Goal: Register for event/course

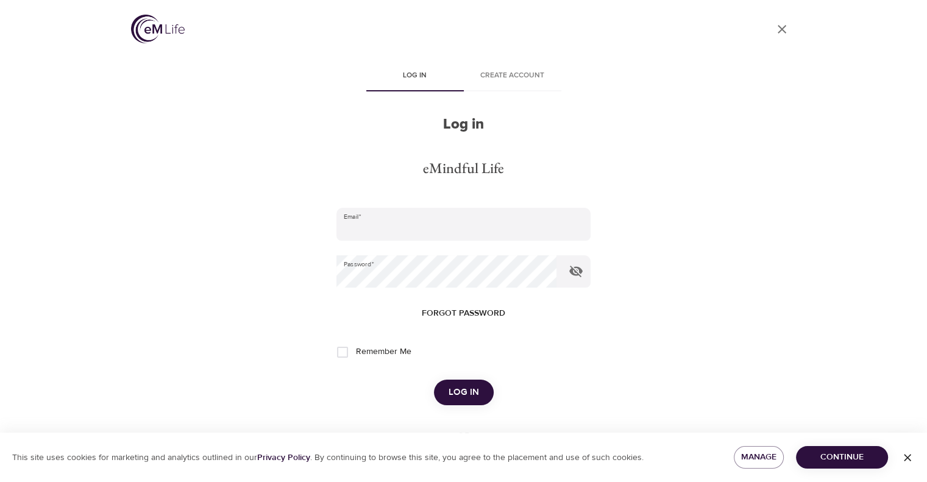
type input "[EMAIL_ADDRESS][DOMAIN_NAME]"
drag, startPoint x: 469, startPoint y: 394, endPoint x: 491, endPoint y: 393, distance: 22.0
click at [469, 394] on span "Log in" at bounding box center [464, 393] width 30 height 16
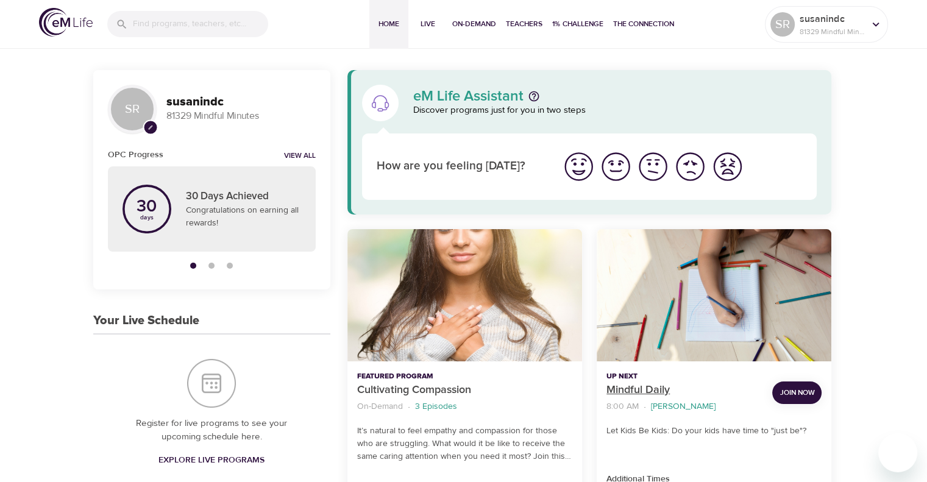
click at [642, 388] on p "Mindful Daily" at bounding box center [685, 390] width 156 height 16
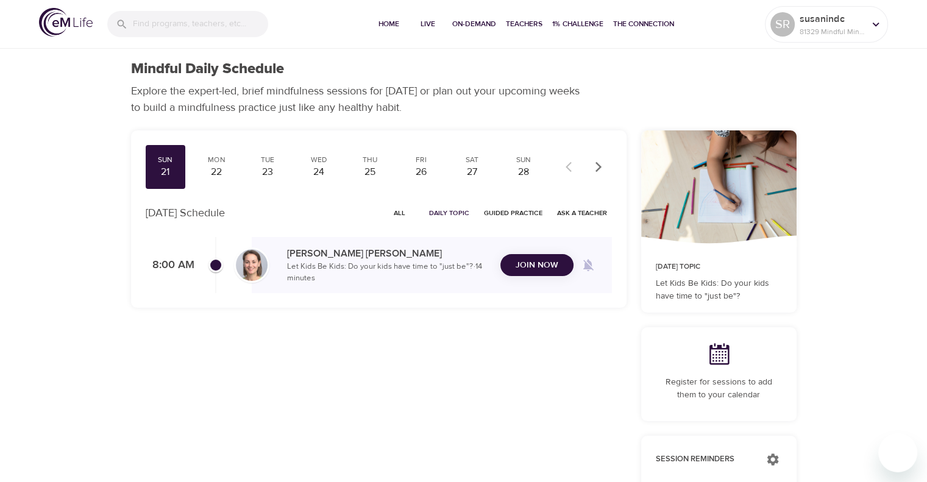
checkbox input "true"
click at [527, 258] on span "Join Now" at bounding box center [537, 250] width 43 height 15
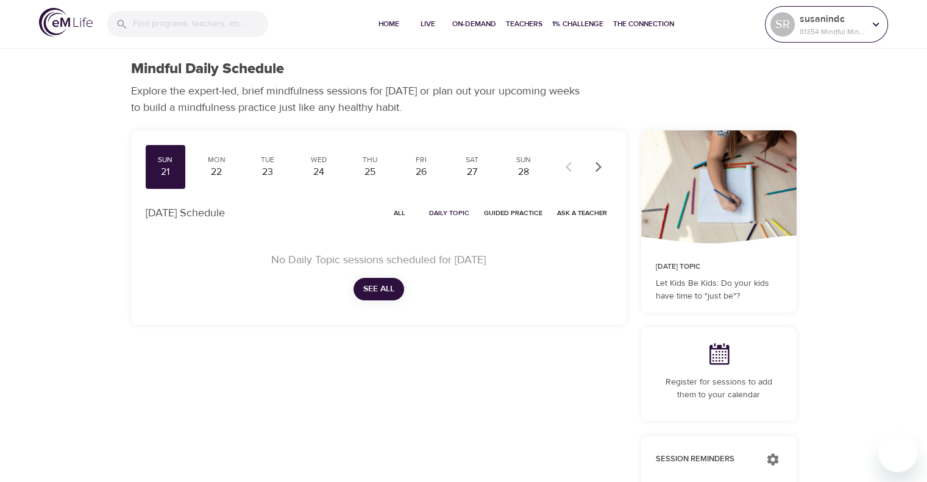
drag, startPoint x: 877, startPoint y: 19, endPoint x: 866, endPoint y: 29, distance: 15.1
click at [877, 21] on icon at bounding box center [875, 24] width 13 height 13
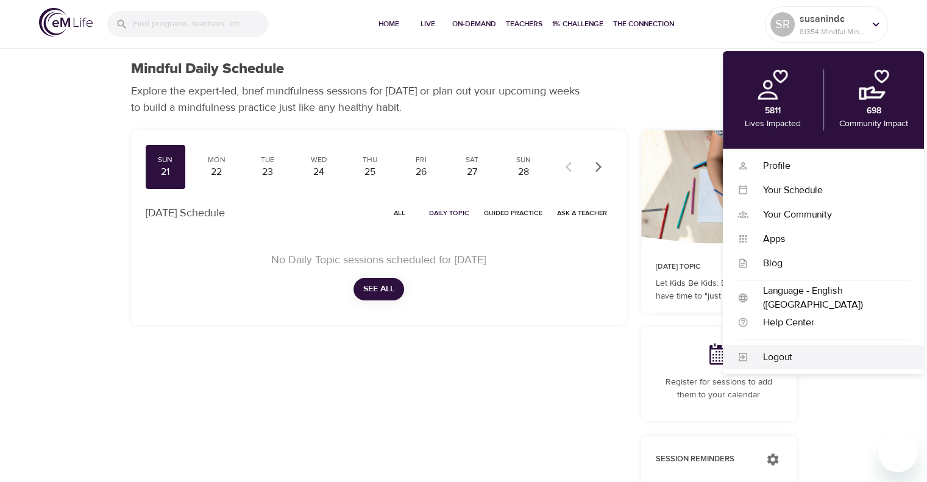
click at [774, 363] on div "Logout" at bounding box center [829, 358] width 161 height 14
